Goal: Check status

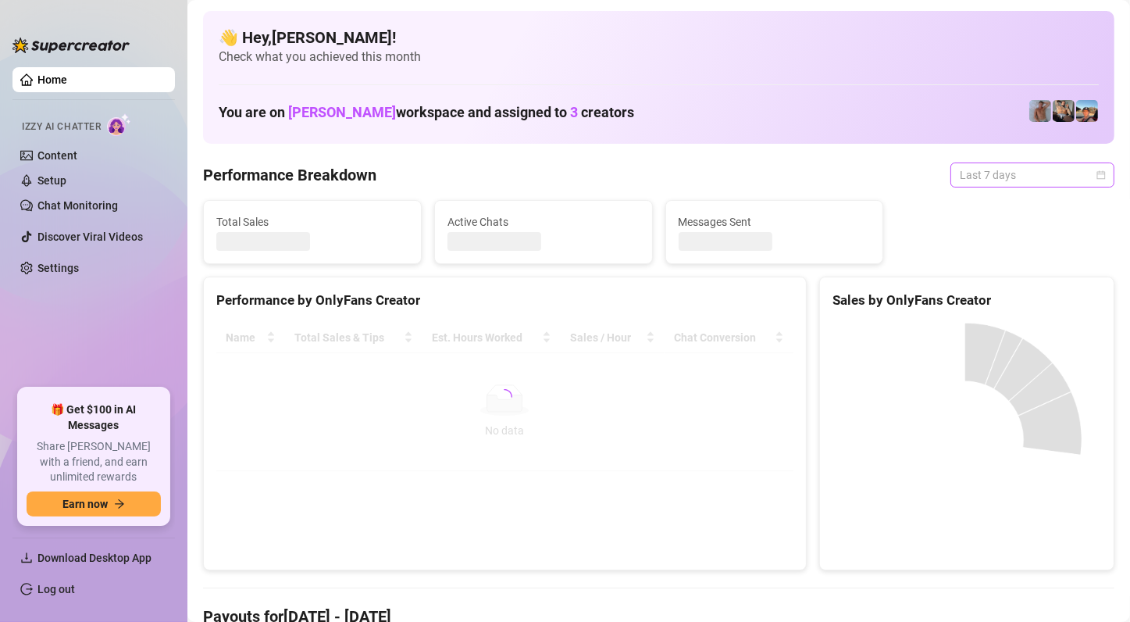
click at [1031, 170] on span "Last 7 days" at bounding box center [1032, 174] width 145 height 23
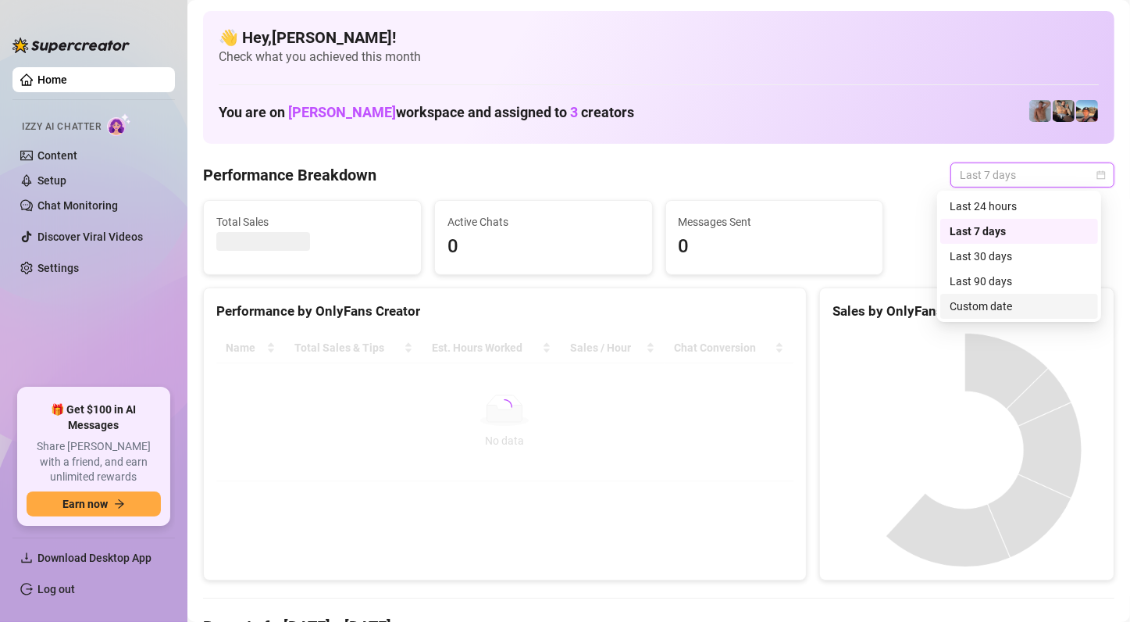
click at [999, 299] on div "Custom date" at bounding box center [1019, 306] width 139 height 17
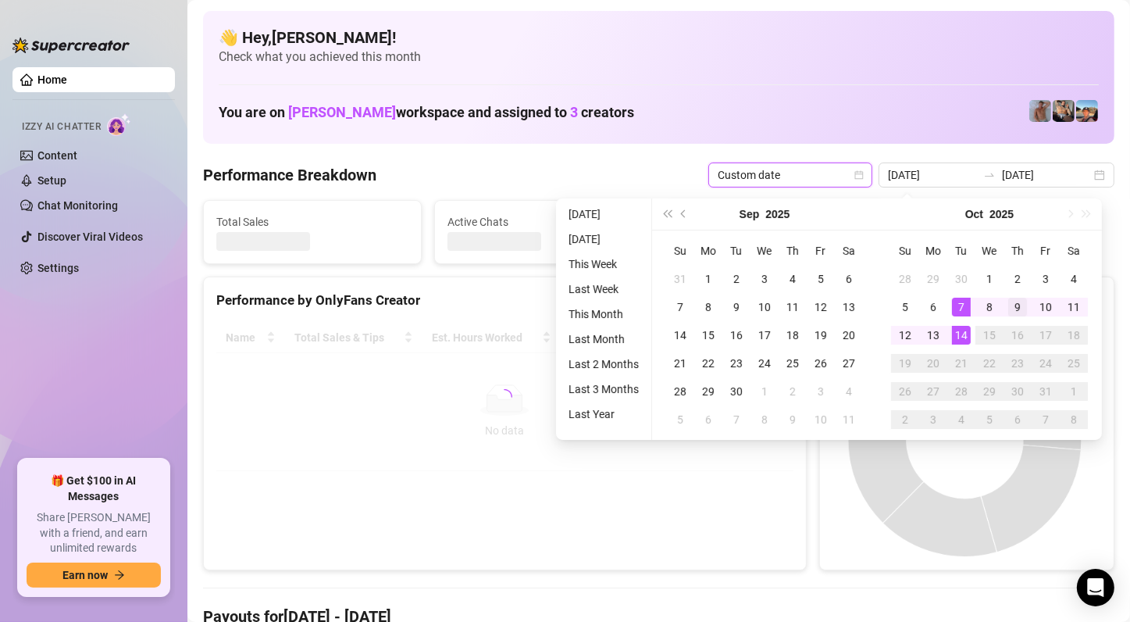
type input "[DATE]"
drag, startPoint x: 961, startPoint y: 330, endPoint x: 978, endPoint y: 308, distance: 27.8
click at [961, 330] on div "14" at bounding box center [961, 335] width 19 height 19
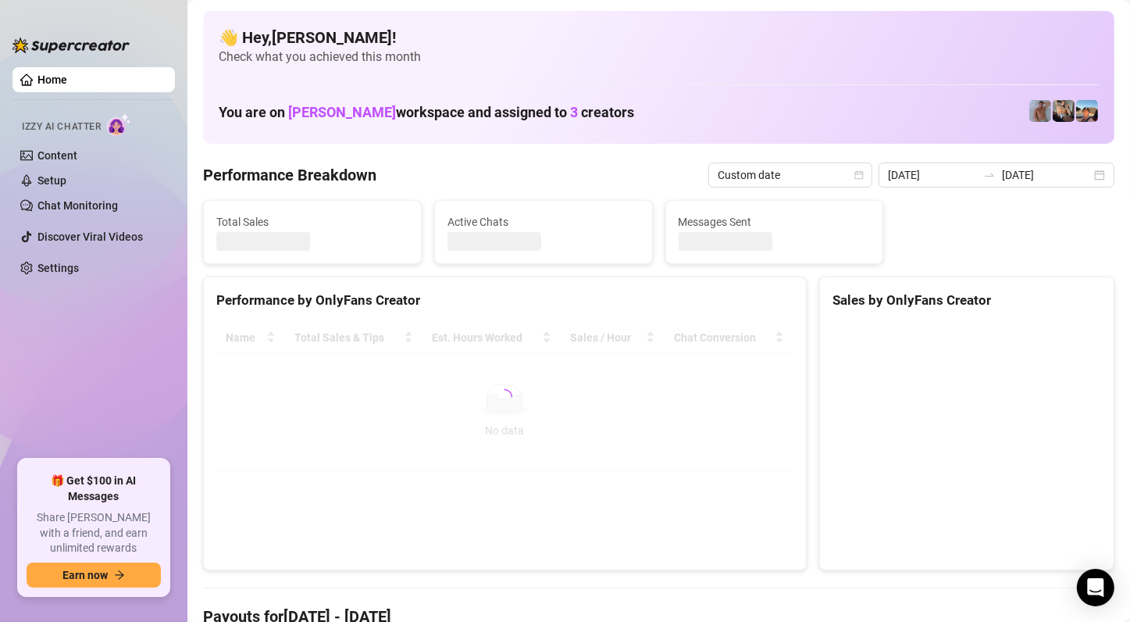
type input "[DATE]"
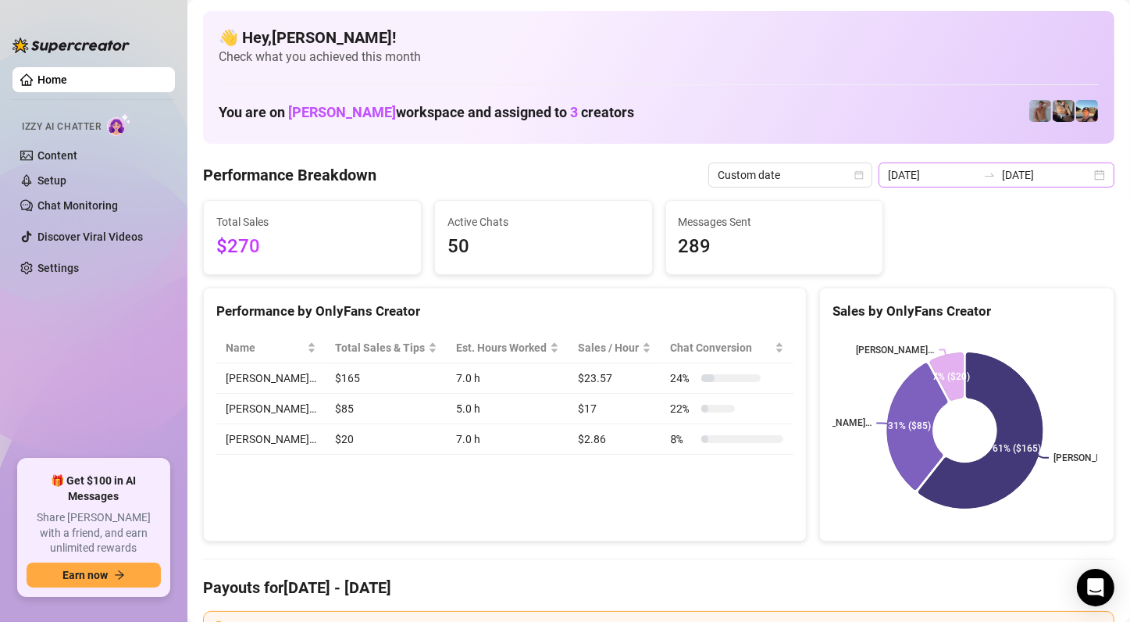
drag, startPoint x: 1014, startPoint y: 158, endPoint x: 1014, endPoint y: 170, distance: 12.5
click at [1013, 173] on input "[DATE]" at bounding box center [1046, 174] width 89 height 17
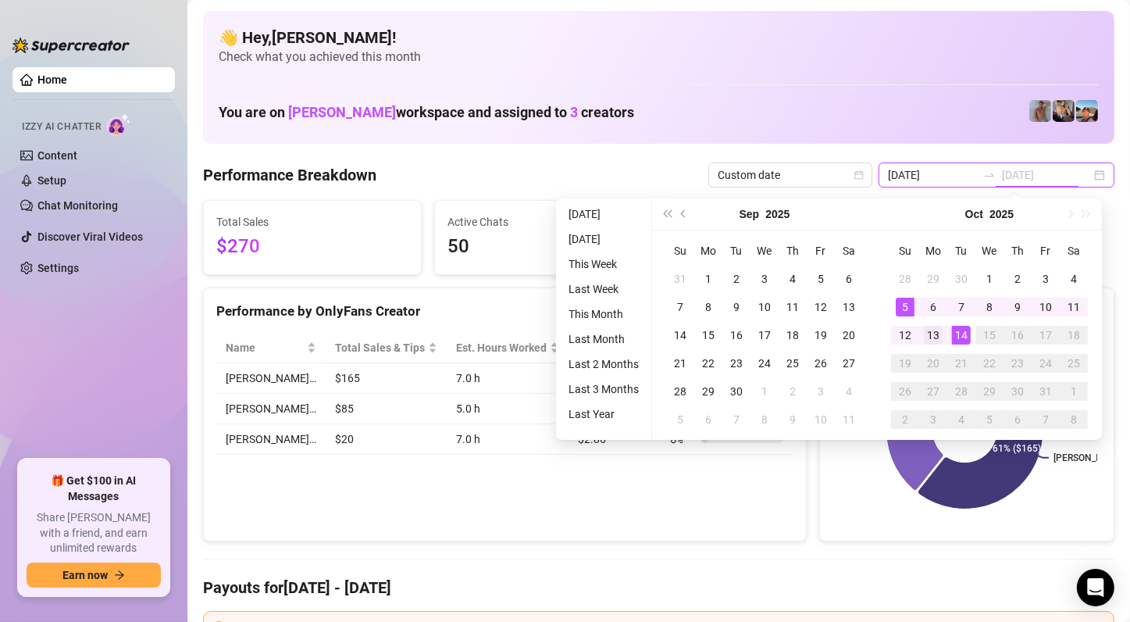
type input "[DATE]"
click at [935, 333] on div "13" at bounding box center [933, 335] width 19 height 19
click at [935, 333] on rect at bounding box center [964, 430] width 265 height 195
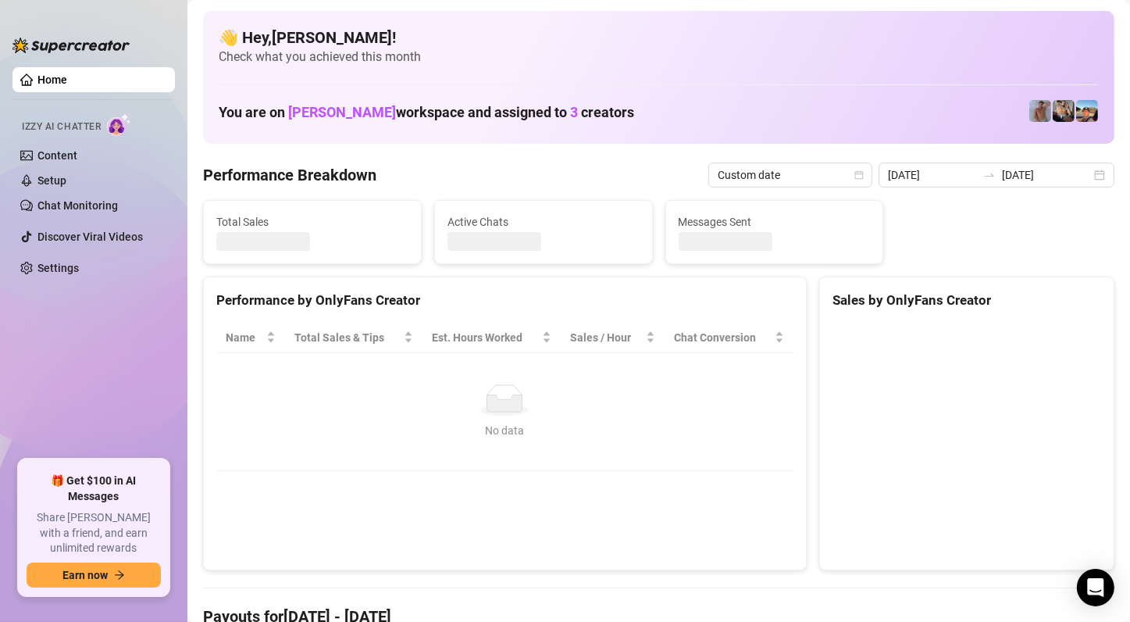
type input "[DATE]"
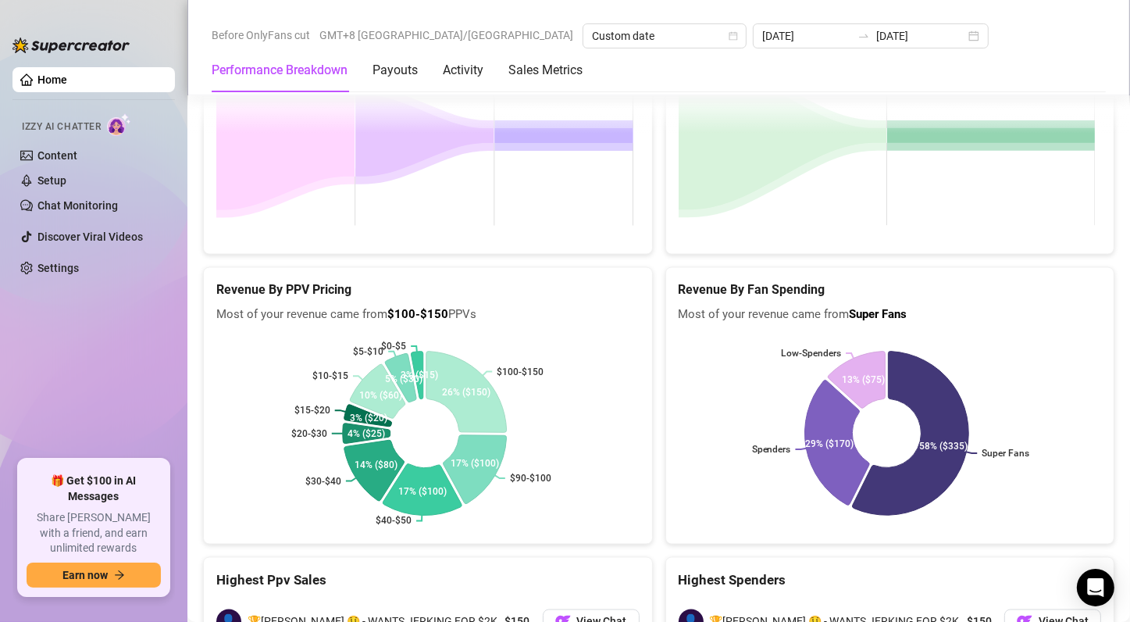
scroll to position [2348, 0]
